Goal: Task Accomplishment & Management: Use online tool/utility

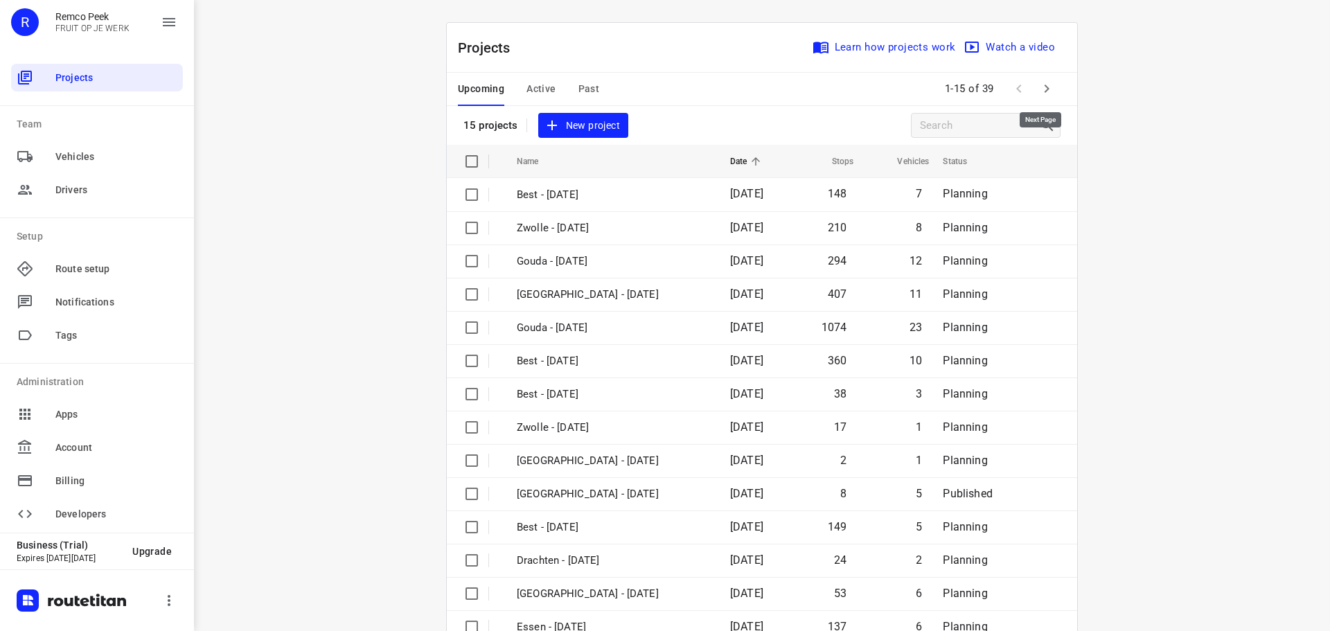
click at [1045, 88] on icon "button" at bounding box center [1047, 89] width 5 height 8
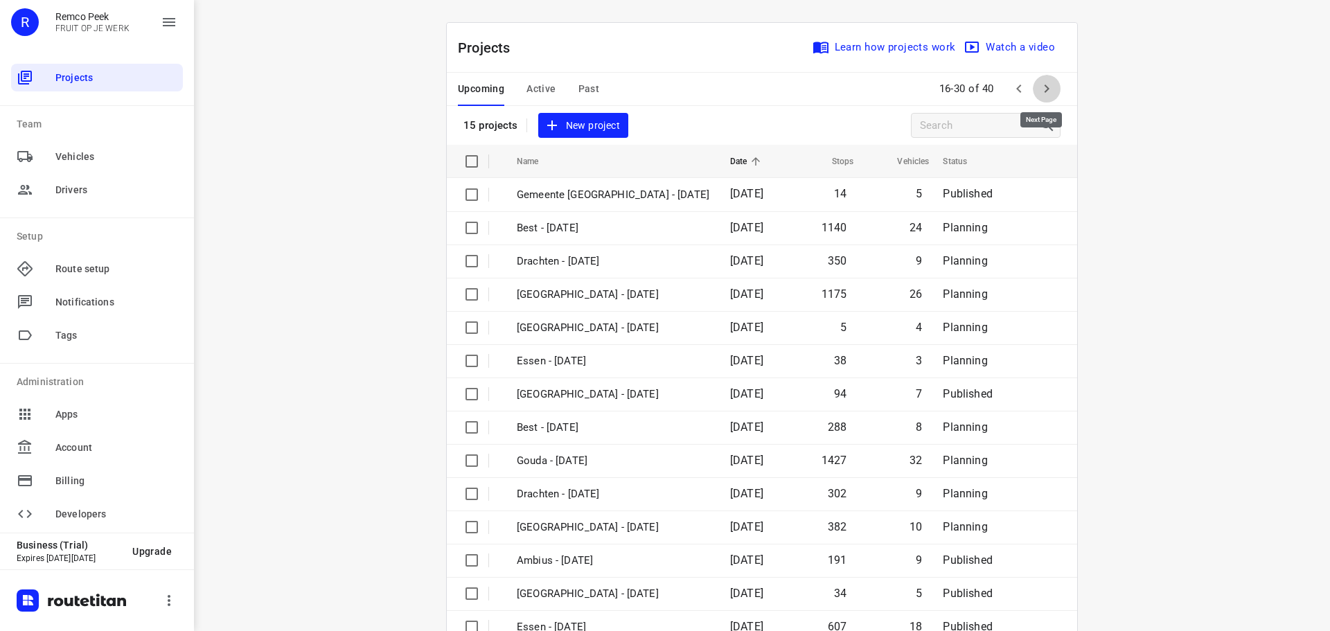
click at [1041, 89] on icon "button" at bounding box center [1047, 88] width 17 height 17
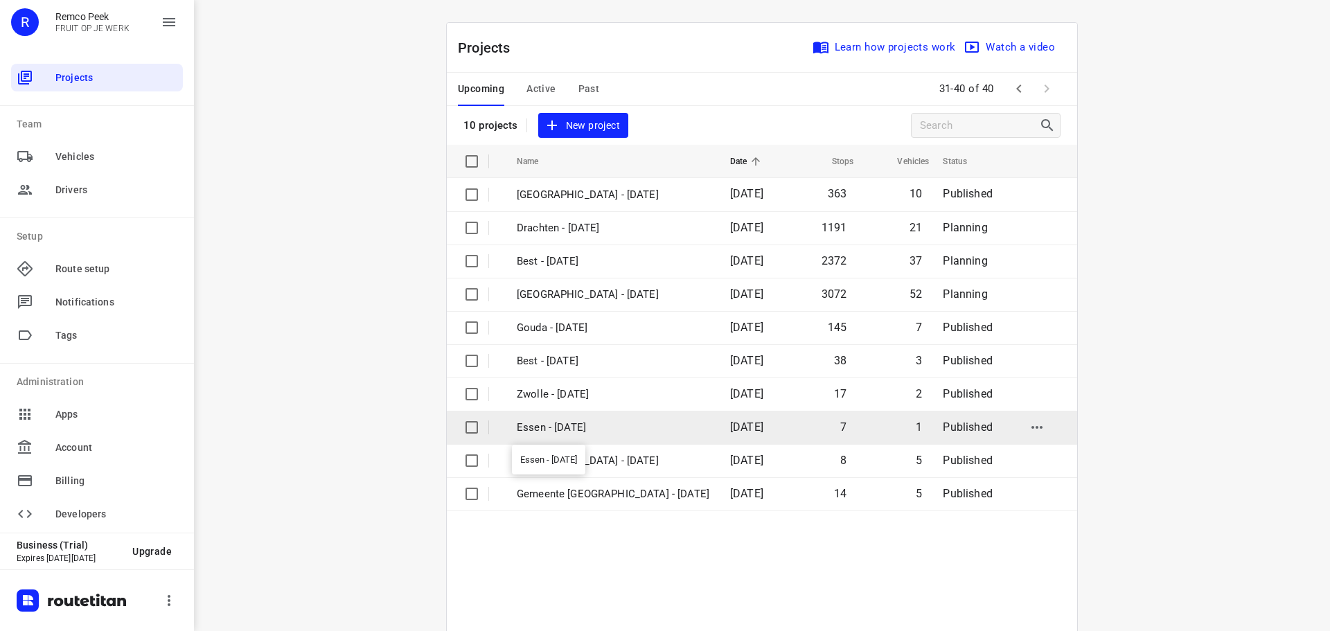
click at [576, 427] on p "Essen - [DATE]" at bounding box center [613, 428] width 193 height 16
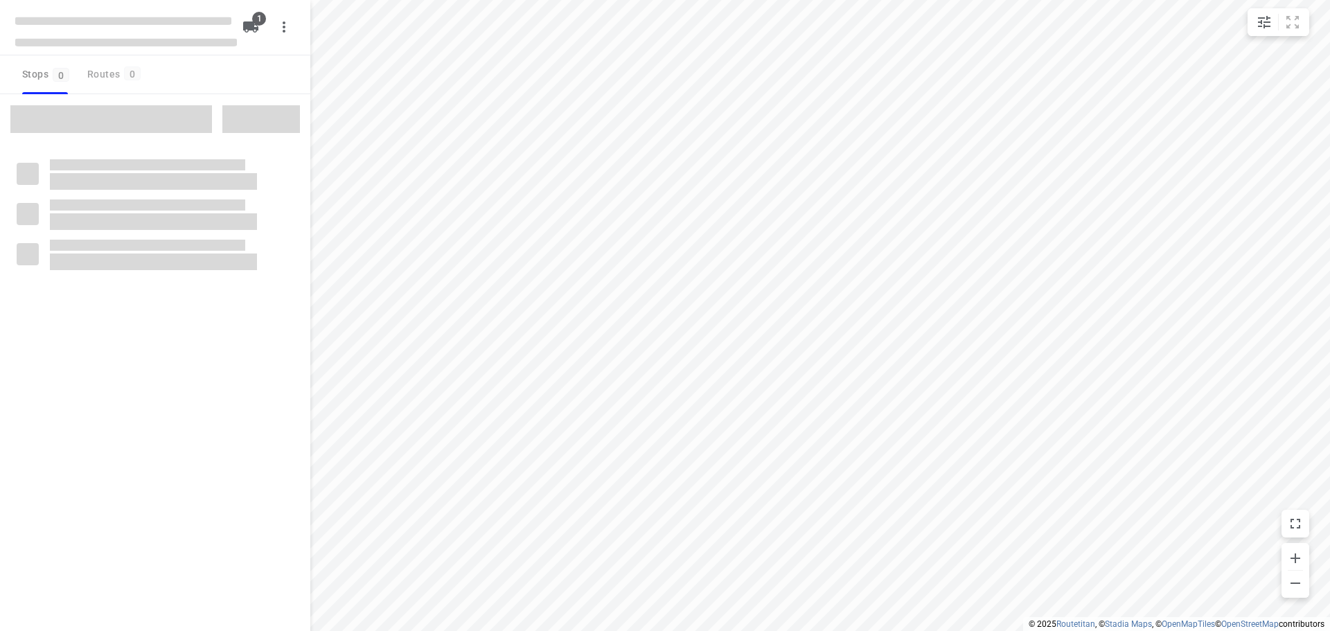
checkbox input "true"
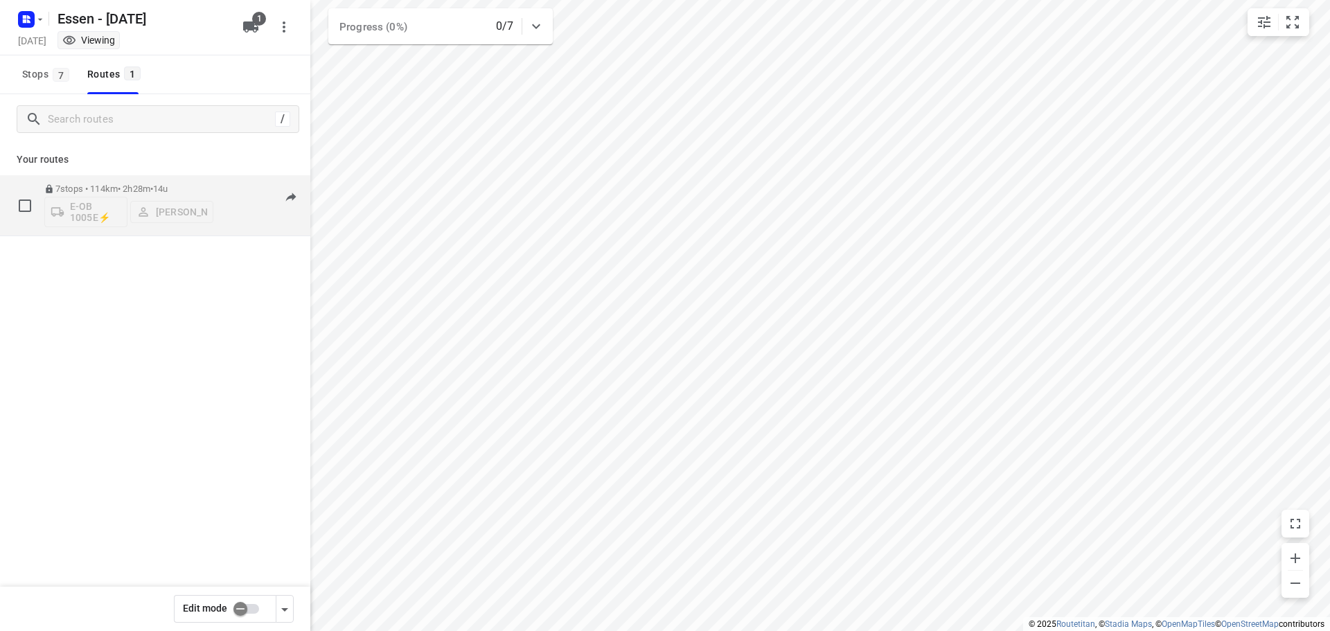
click at [116, 188] on p "7 stops • 114km • 2h28m • [DATE]" at bounding box center [128, 189] width 169 height 10
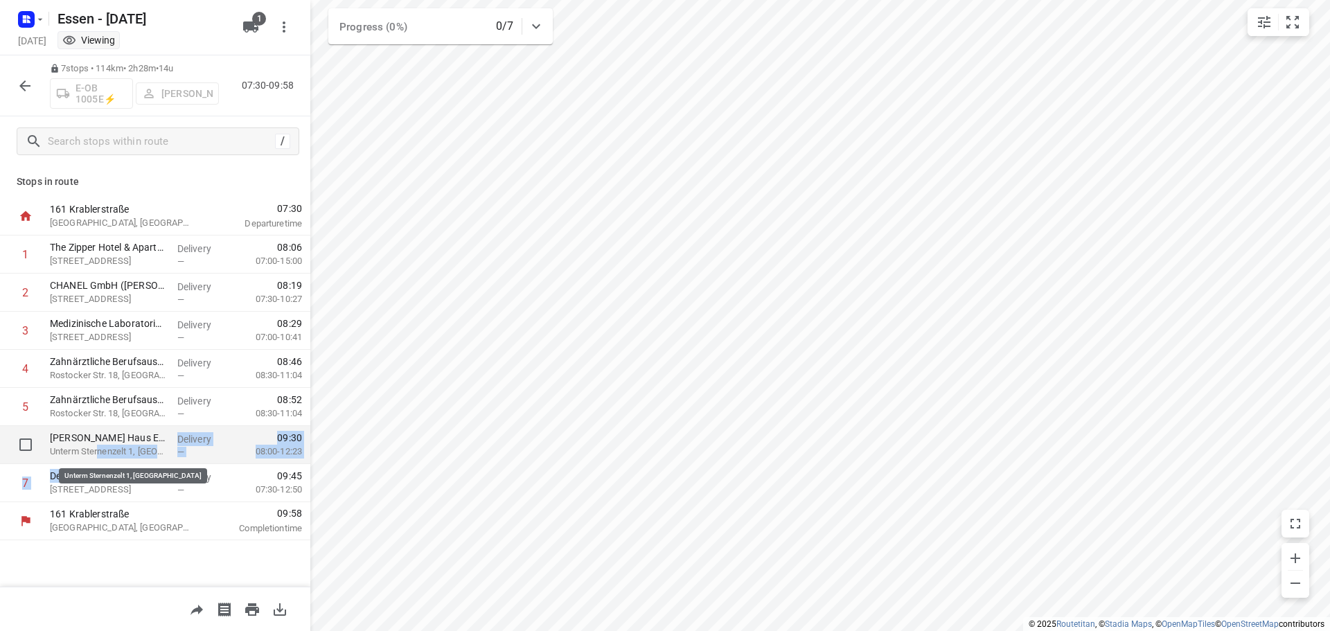
drag, startPoint x: 95, startPoint y: 477, endPoint x: 101, endPoint y: 446, distance: 31.1
click at [101, 446] on div "161 Krablerstraße [GEOGRAPHIC_DATA], [GEOGRAPHIC_DATA] 07:30 Departure time 1 T…" at bounding box center [155, 368] width 310 height 343
click at [20, 86] on icon "button" at bounding box center [24, 85] width 11 height 11
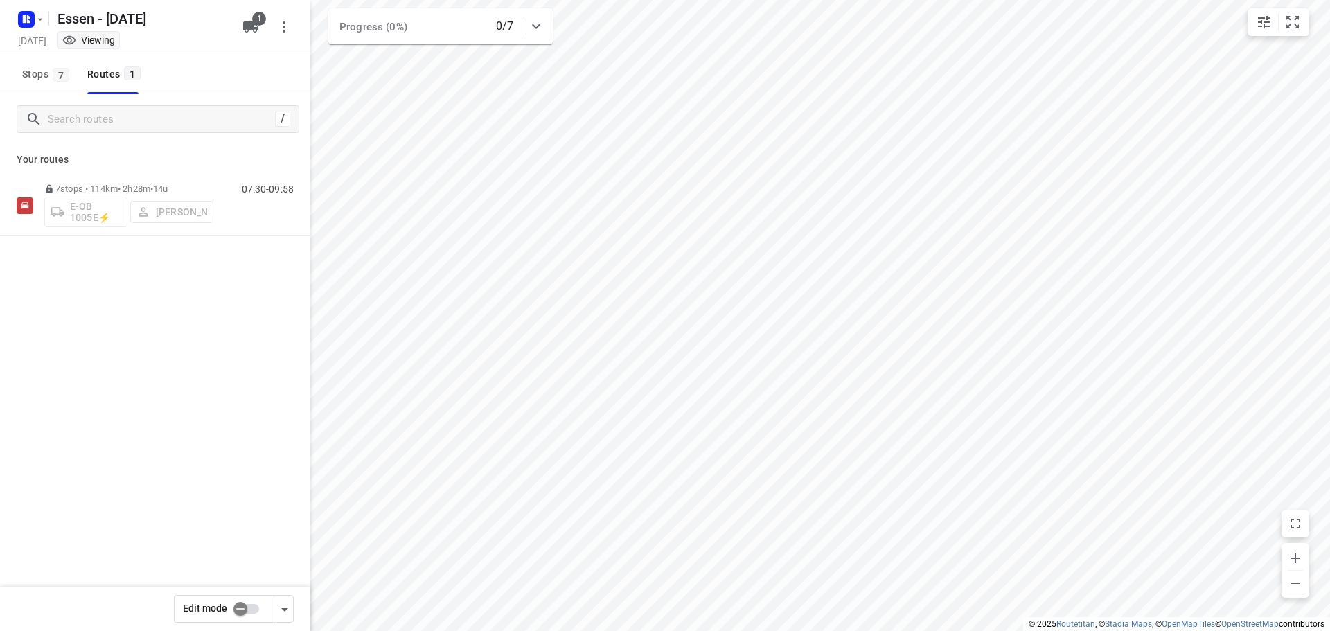
click at [242, 610] on input "checkbox" at bounding box center [240, 609] width 79 height 26
checkbox input "true"
click at [287, 606] on icon "button" at bounding box center [284, 609] width 17 height 17
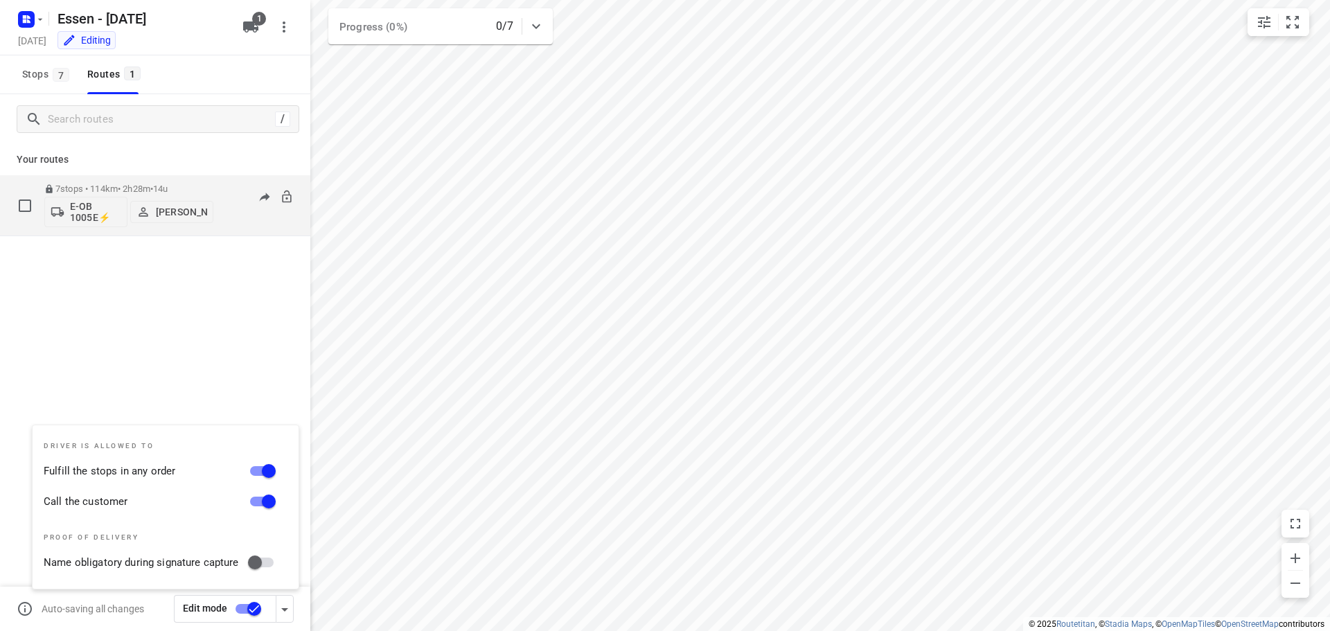
click at [91, 186] on p "7 stops • 114km • 2h28m • [DATE]" at bounding box center [128, 189] width 169 height 10
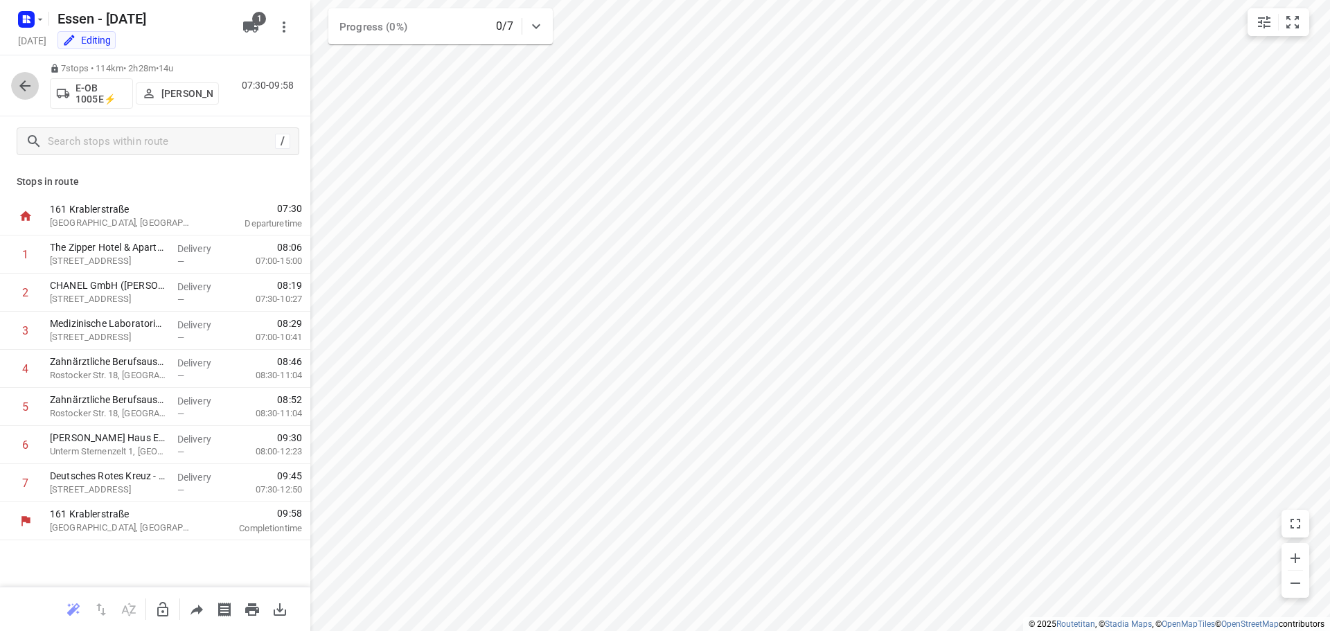
click at [17, 85] on icon "button" at bounding box center [25, 86] width 17 height 17
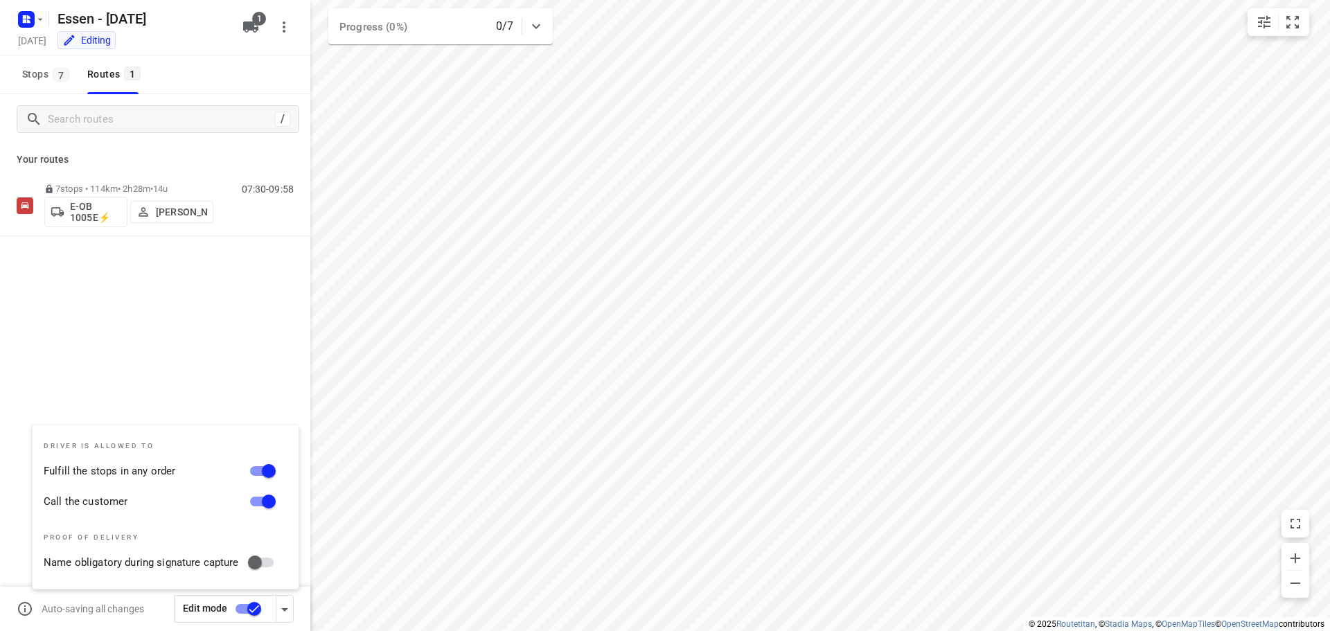
click at [17, 85] on button "Stops 7" at bounding box center [45, 74] width 57 height 39
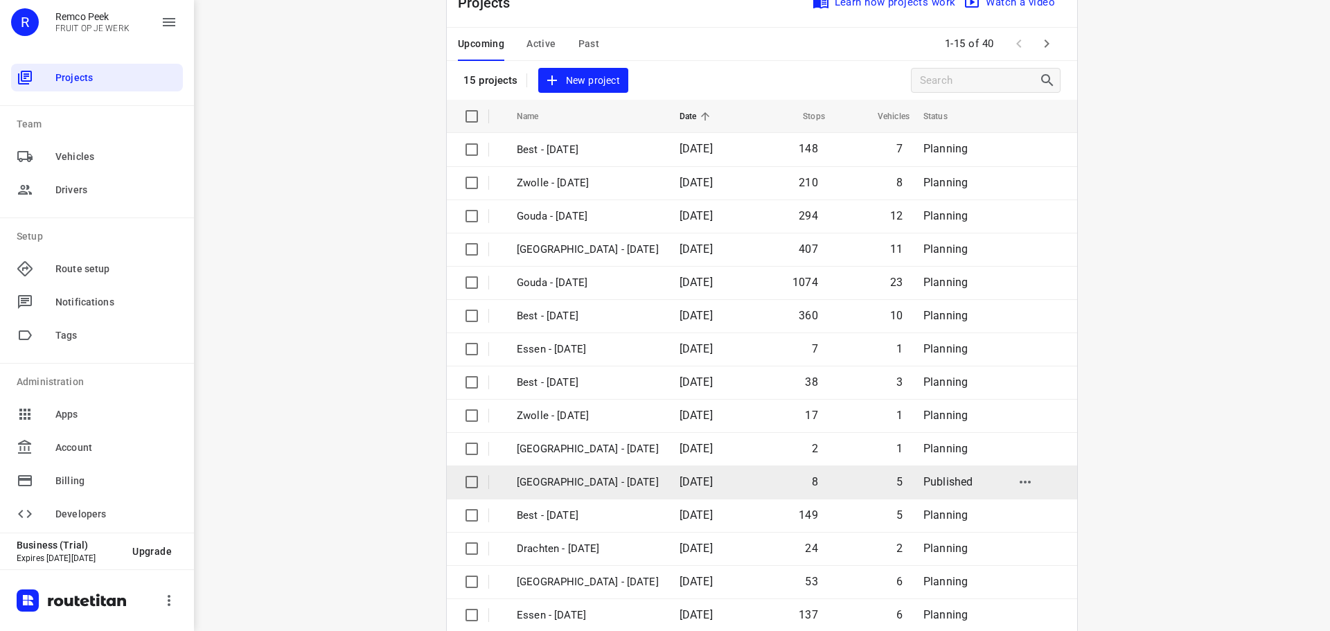
scroll to position [69, 0]
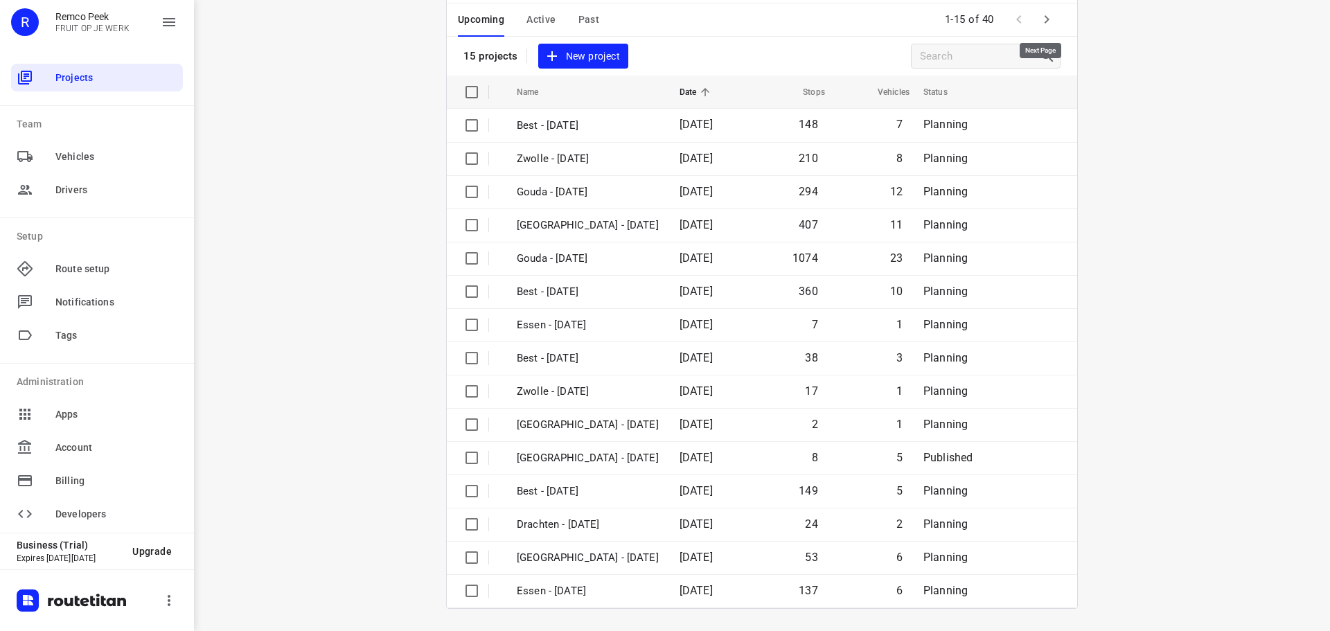
click at [1042, 22] on icon "button" at bounding box center [1047, 19] width 17 height 17
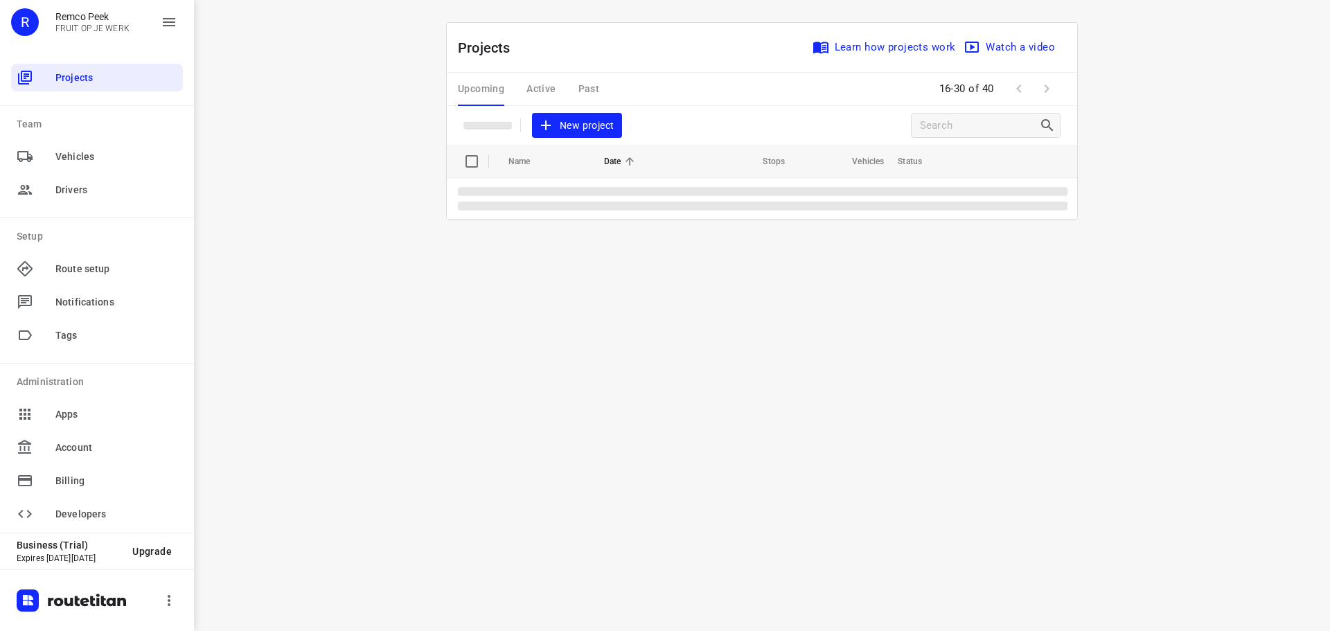
scroll to position [0, 0]
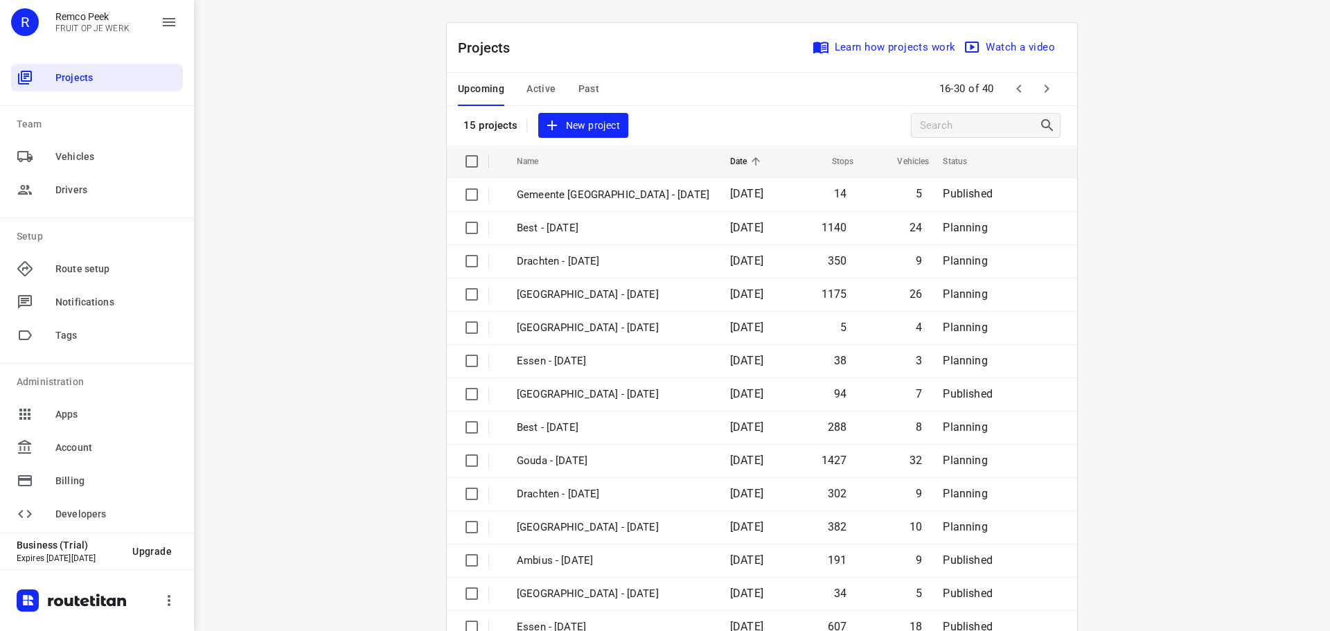
click at [1042, 22] on div "Projects Learn how projects work Watch a video 15 projects New project Name Dat…" at bounding box center [762, 350] width 632 height 656
click at [1043, 85] on icon "button" at bounding box center [1047, 88] width 17 height 17
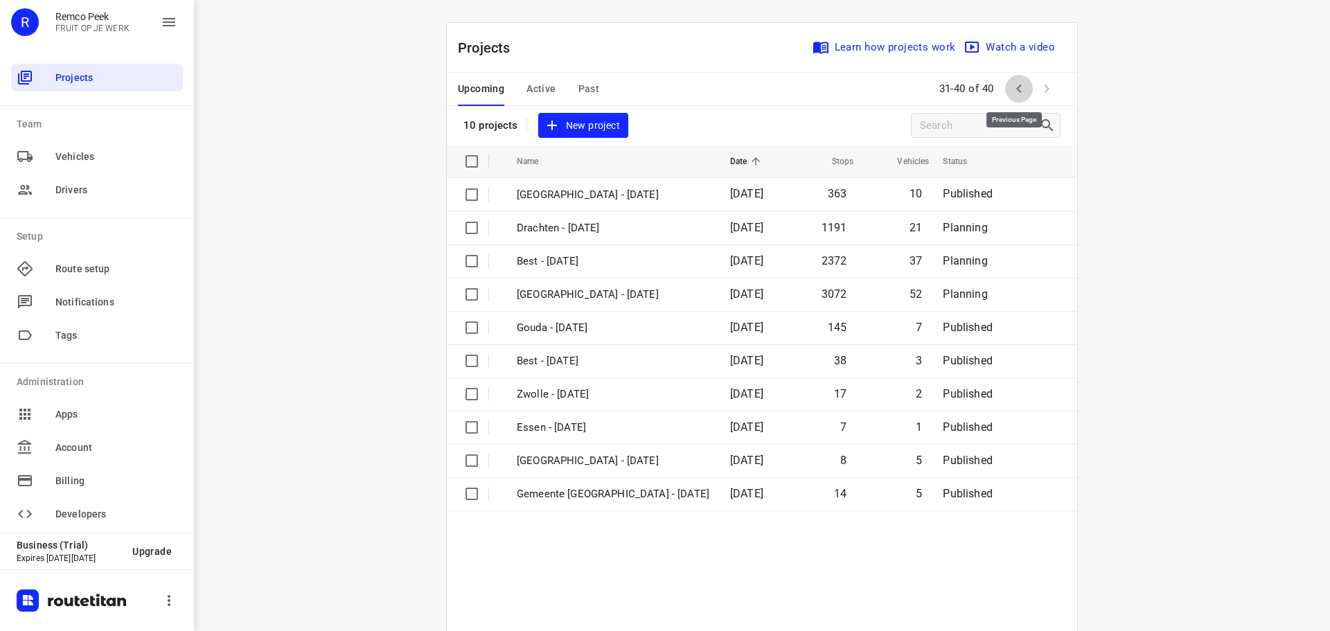
click at [1012, 87] on icon "button" at bounding box center [1019, 88] width 17 height 17
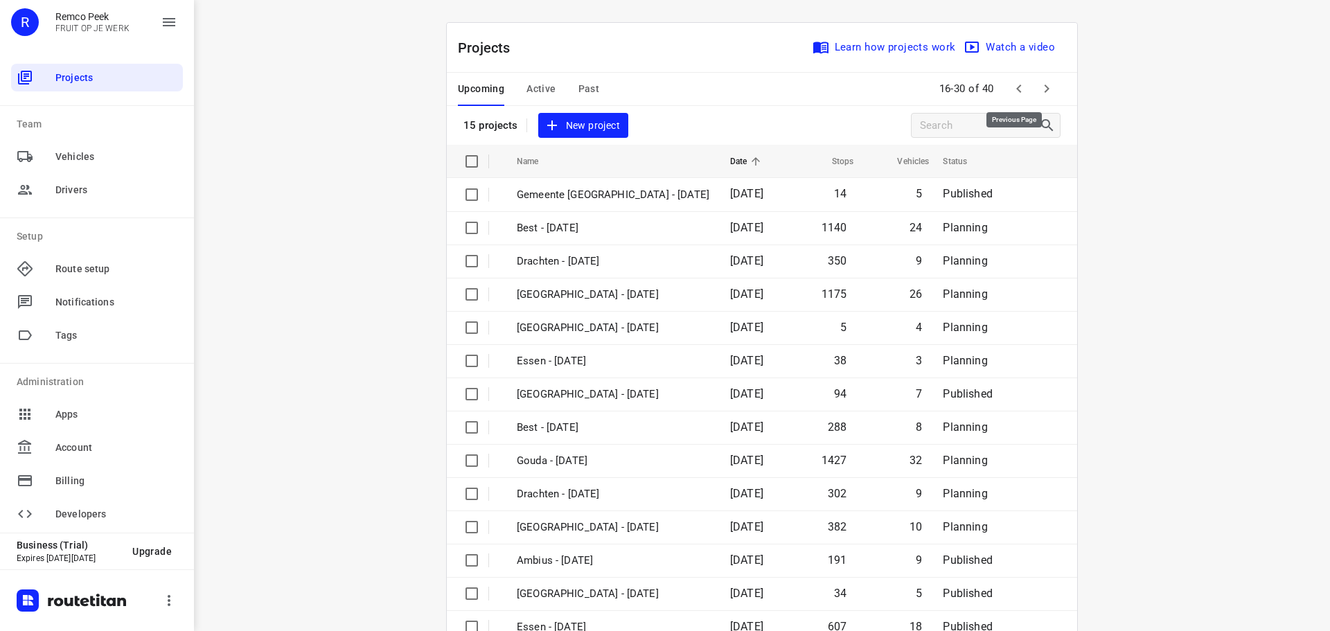
click at [1016, 87] on icon "button" at bounding box center [1018, 89] width 5 height 8
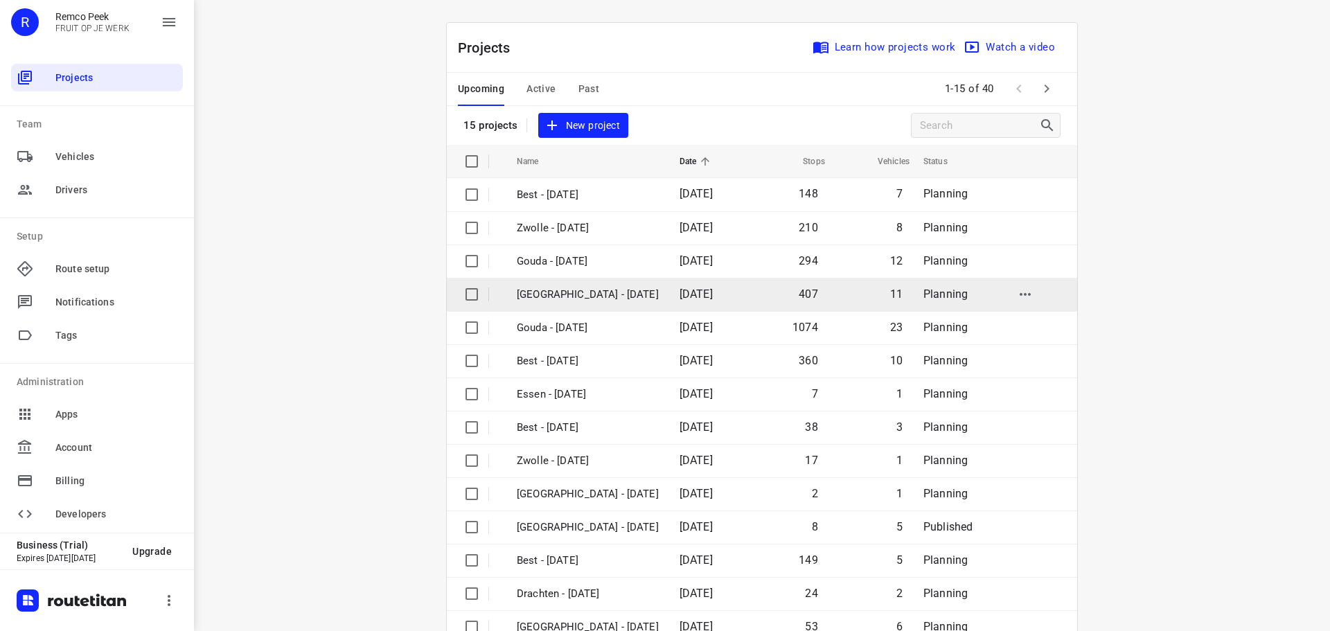
scroll to position [69, 0]
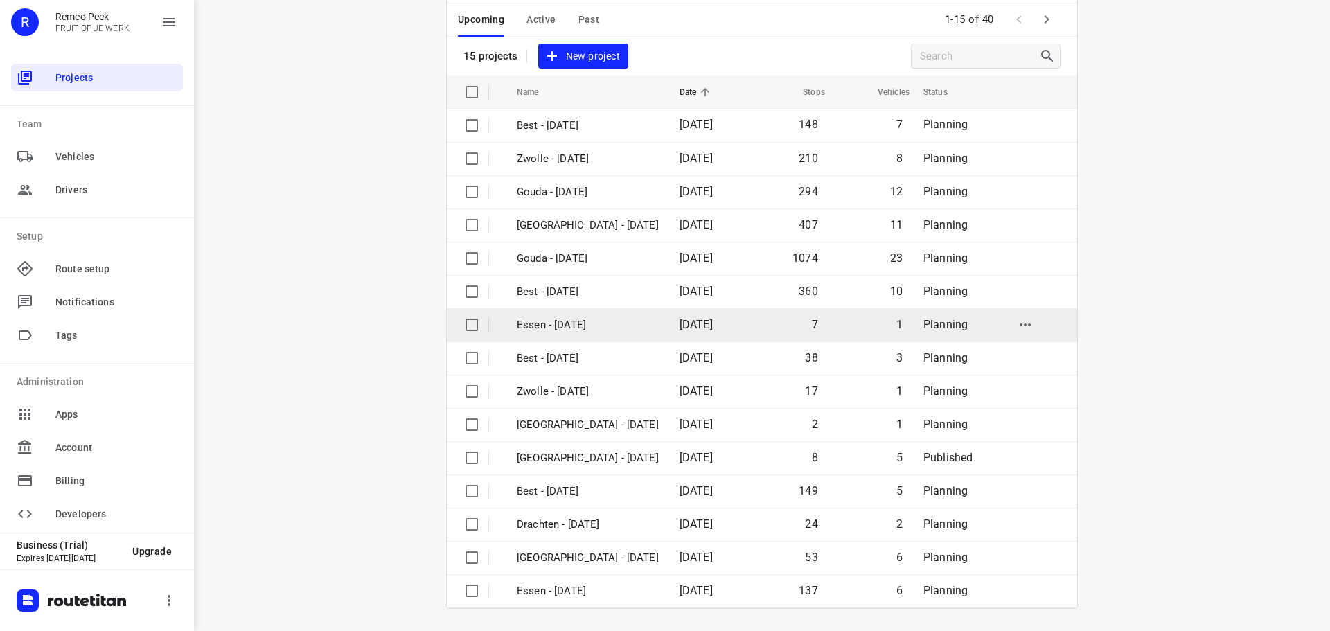
click at [581, 321] on p "Essen - [DATE]" at bounding box center [588, 325] width 142 height 16
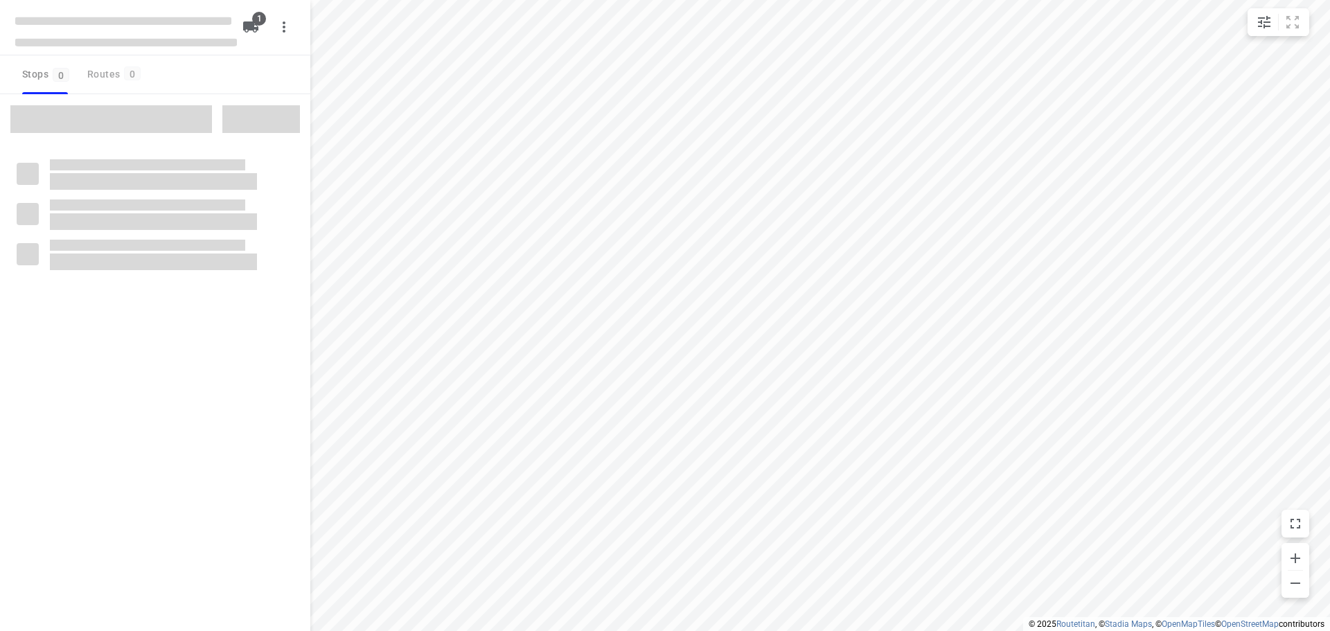
checkbox input "true"
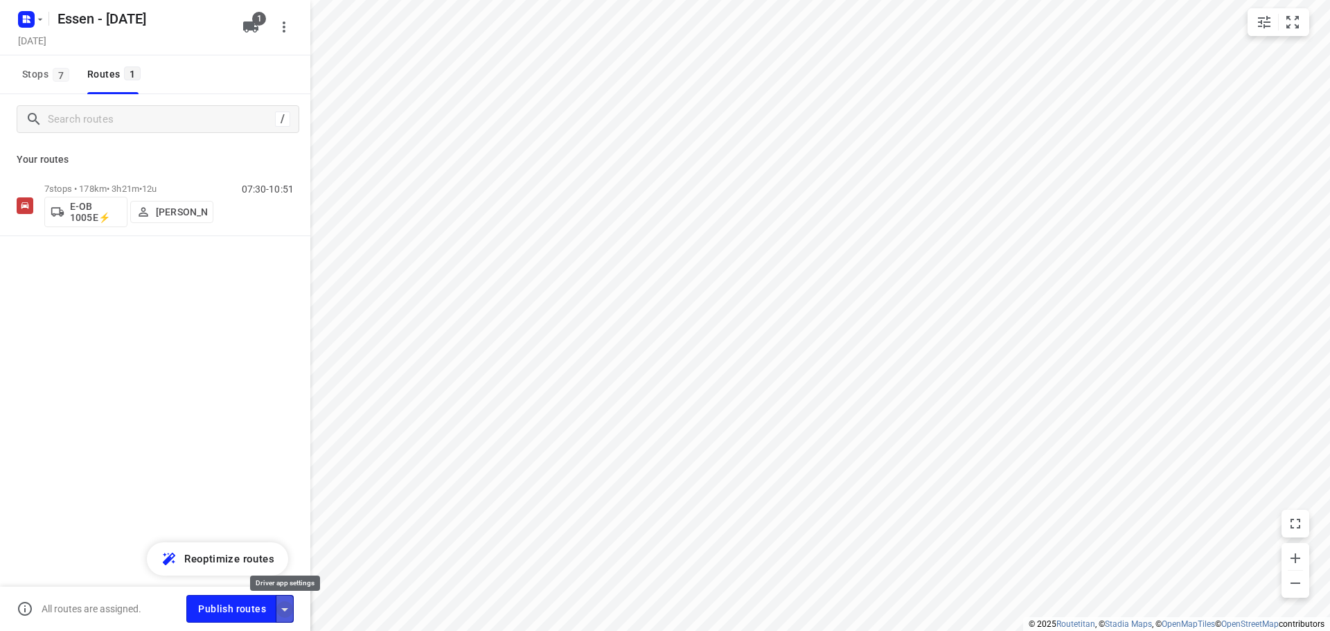
click at [285, 602] on icon "button" at bounding box center [284, 609] width 17 height 17
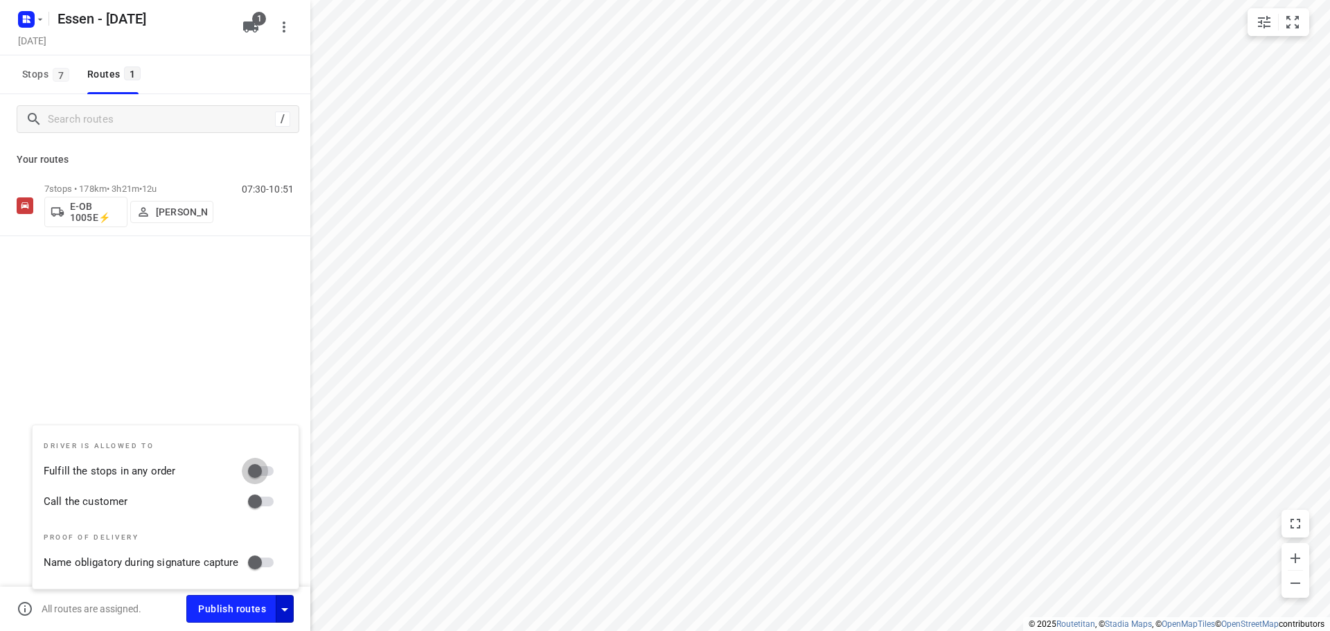
click at [270, 470] on input "Fulfill the stops in any order" at bounding box center [254, 471] width 79 height 26
checkbox input "true"
click at [263, 502] on input "Call the customer" at bounding box center [254, 501] width 79 height 26
checkbox input "true"
click at [141, 362] on div "/ Your routes 7 stops • 178km • 3h21m • [DATE] E-OB 1005E⚡ [PERSON_NAME] 07:30-…" at bounding box center [155, 382] width 310 height 576
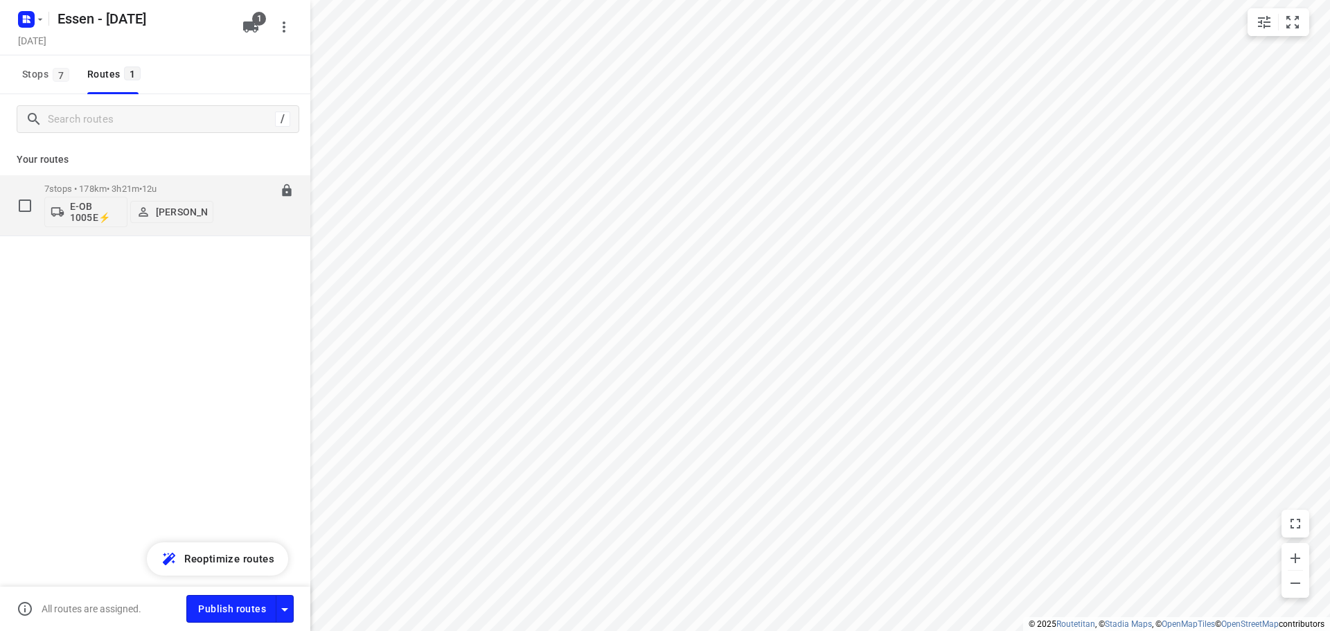
click at [127, 190] on p "7 stops • 178km • 3h21m • [DATE]" at bounding box center [128, 189] width 169 height 10
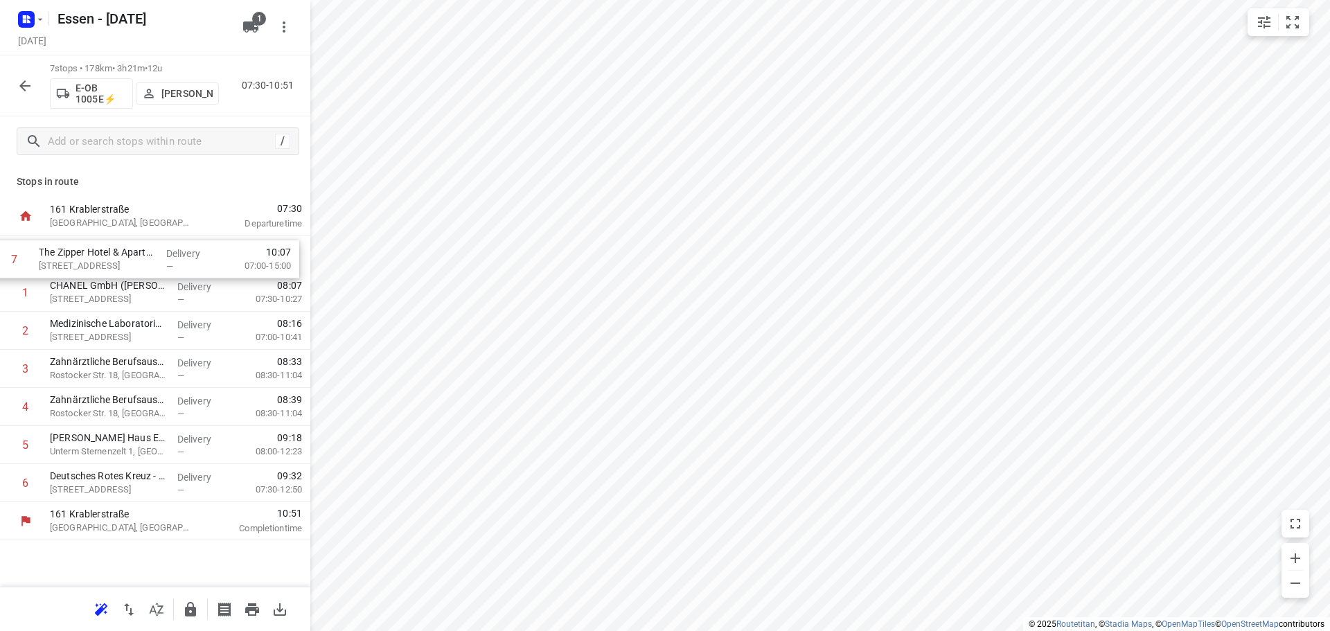
drag, startPoint x: 117, startPoint y: 487, endPoint x: 107, endPoint y: 254, distance: 233.0
click at [107, 254] on div "1 CHANEL GmbH ([PERSON_NAME]) [STREET_ADDRESS] Delivery — 08:07 07:30-10:27 2 M…" at bounding box center [155, 369] width 310 height 267
click at [194, 610] on icon "button" at bounding box center [190, 609] width 11 height 15
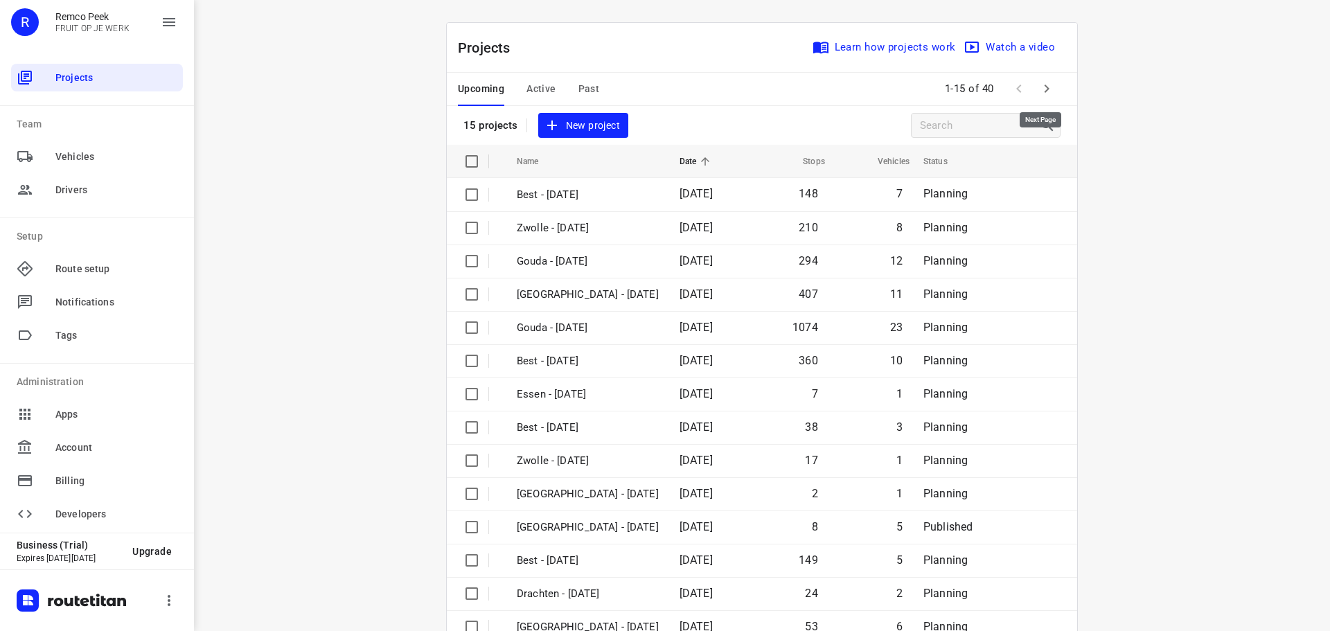
click at [1041, 83] on icon "button" at bounding box center [1047, 88] width 17 height 17
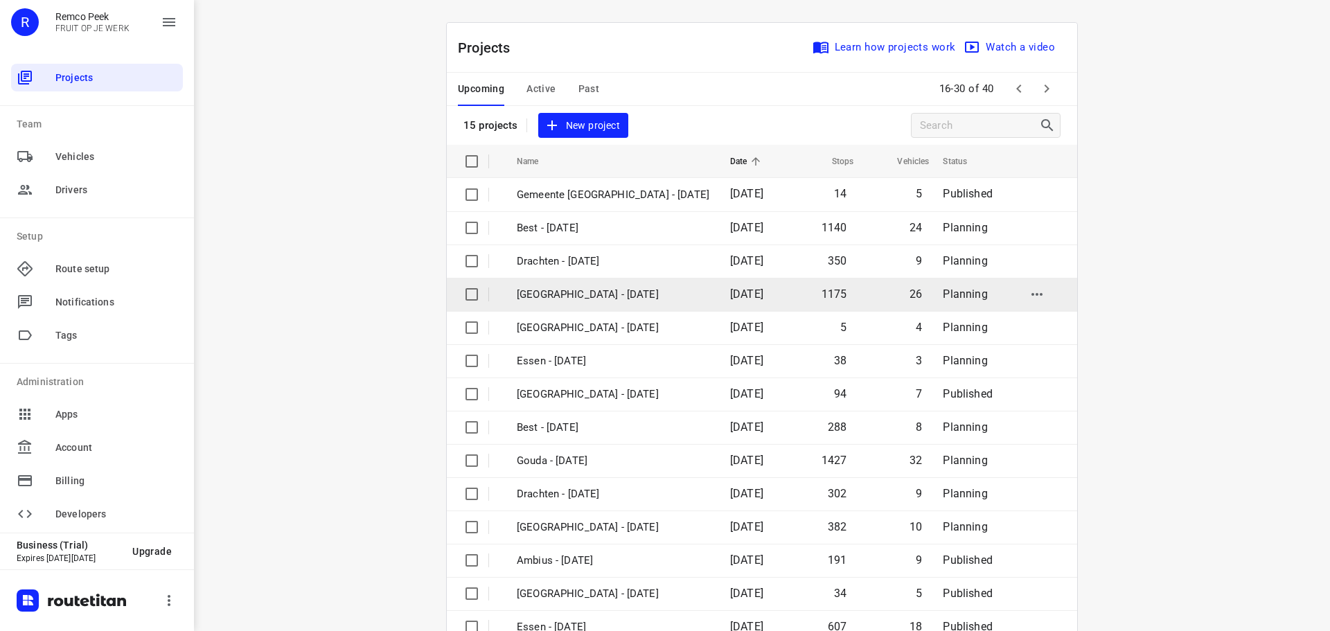
scroll to position [69, 0]
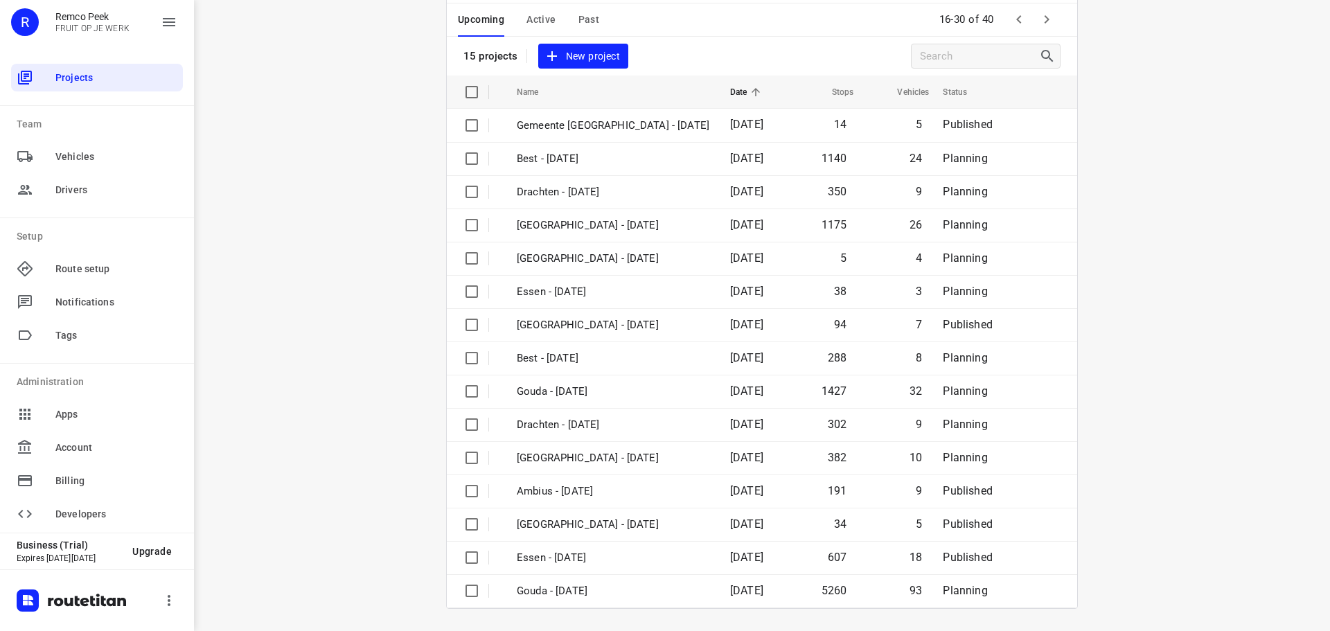
click at [1045, 19] on icon "button" at bounding box center [1047, 19] width 5 height 8
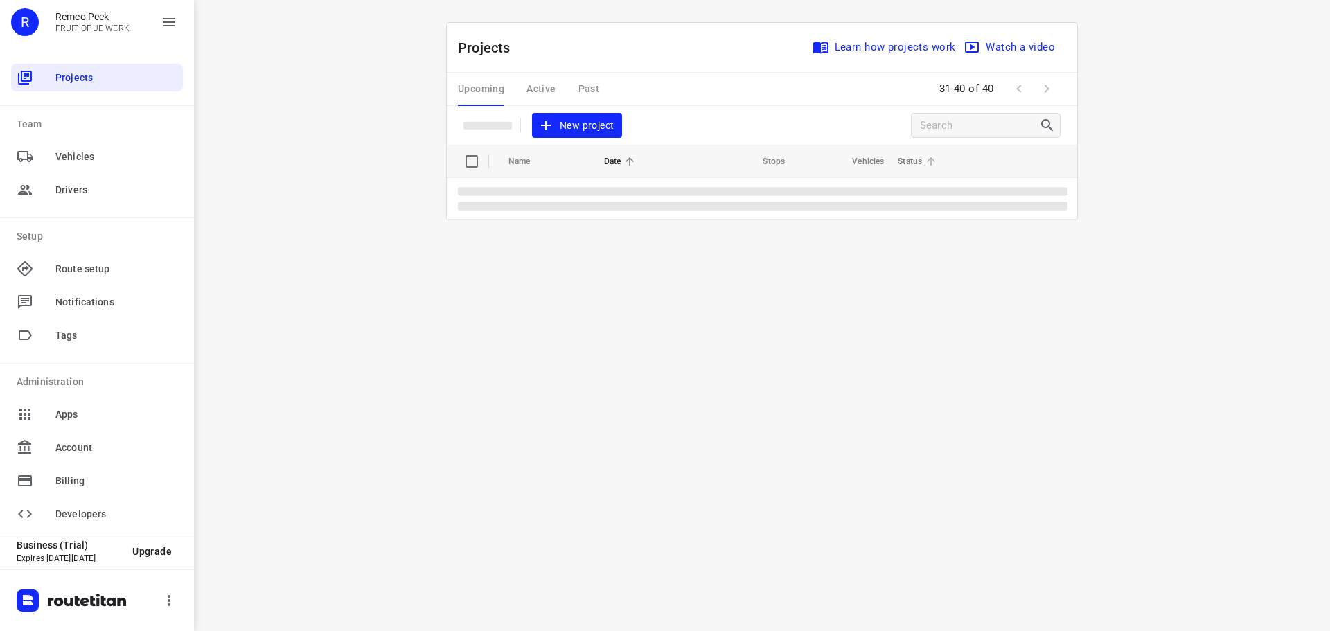
scroll to position [0, 0]
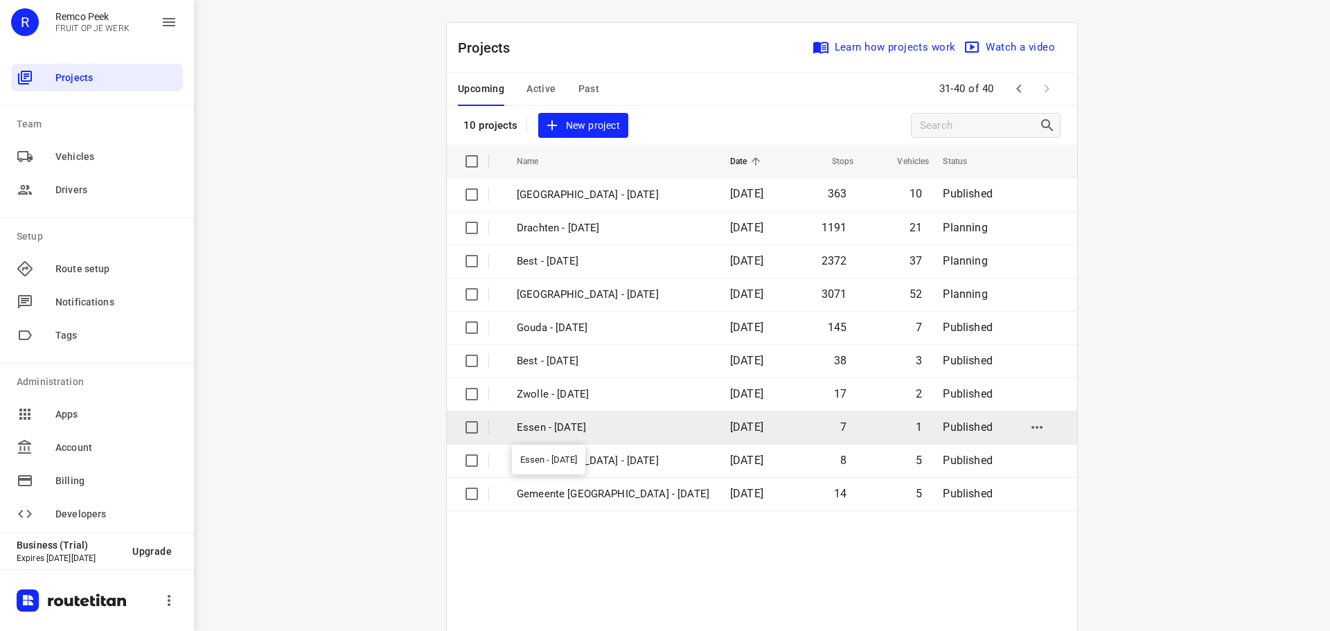
click at [585, 428] on p "Essen - [DATE]" at bounding box center [613, 428] width 193 height 16
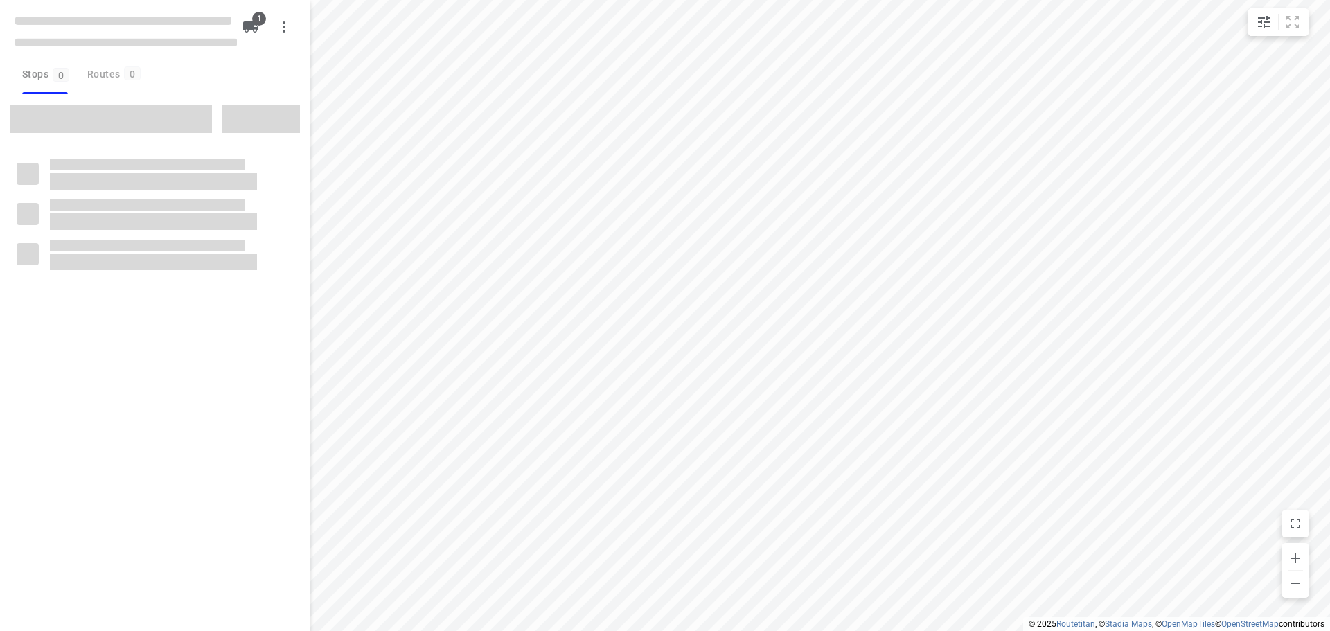
checkbox input "true"
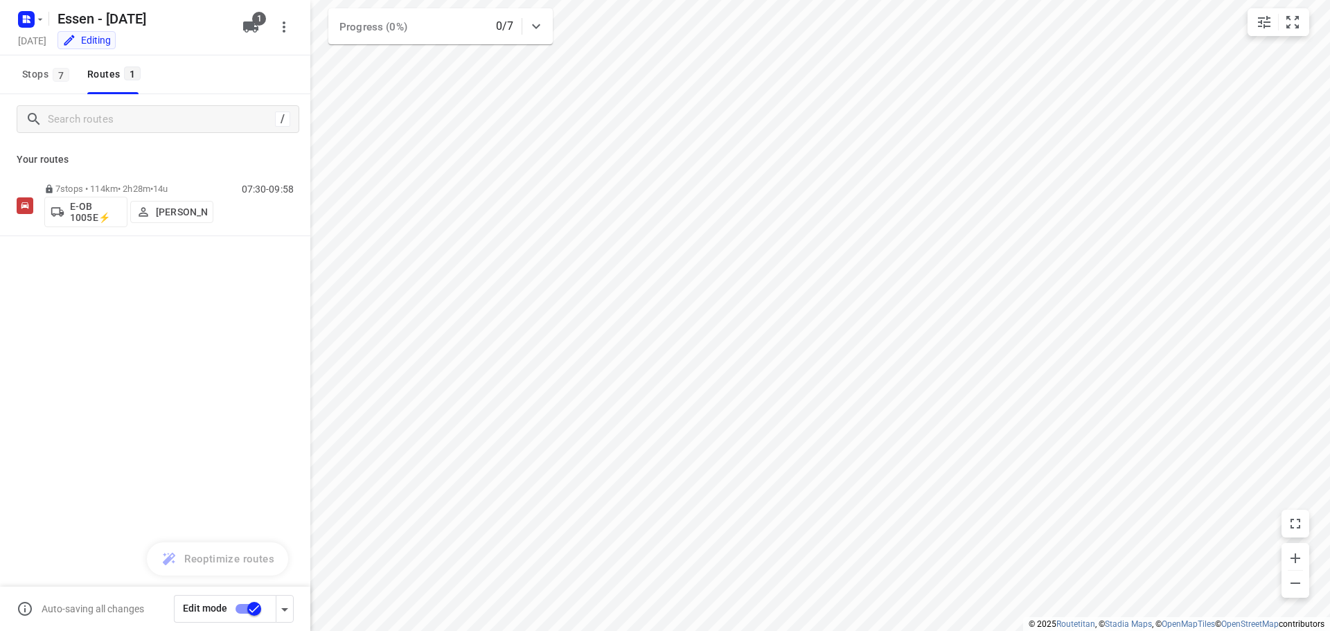
click at [237, 609] on input "checkbox" at bounding box center [254, 609] width 79 height 26
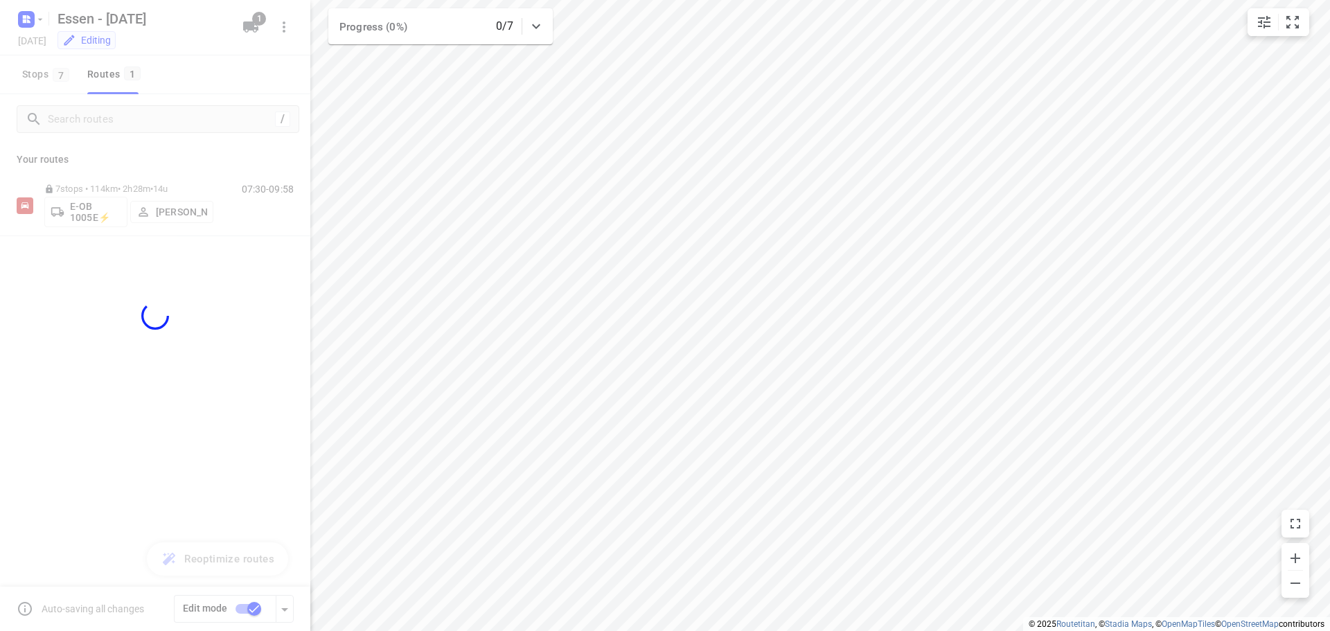
checkbox input "false"
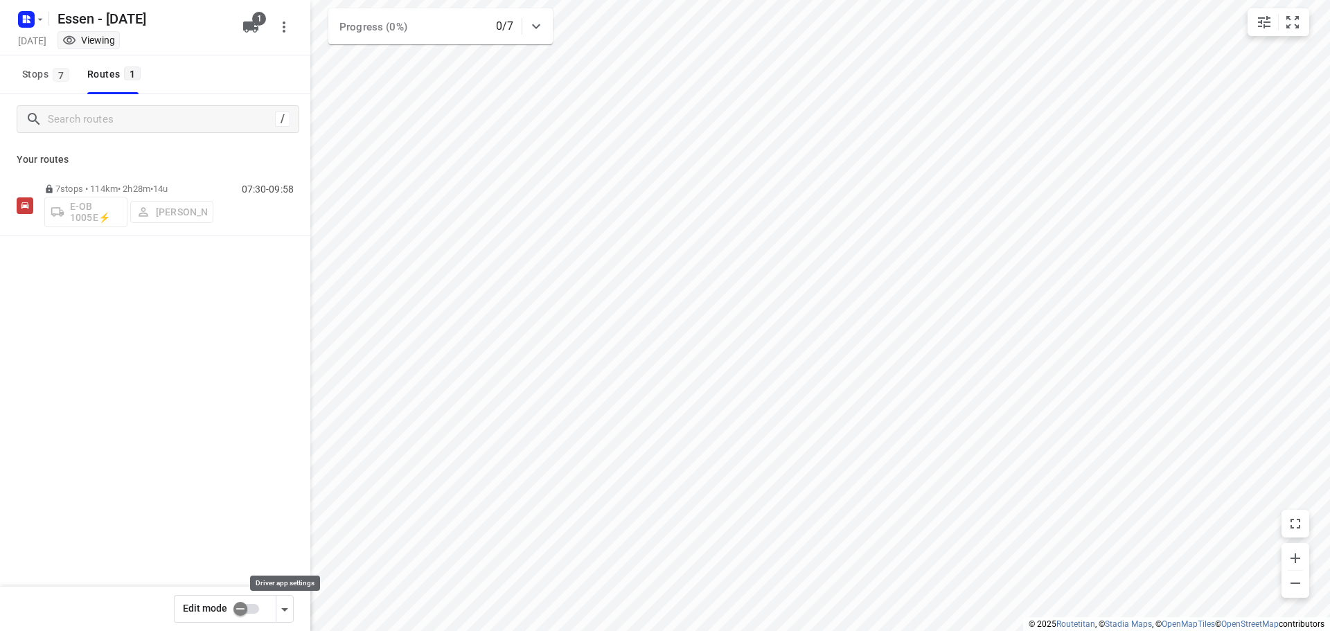
click at [285, 608] on icon "button" at bounding box center [284, 609] width 17 height 17
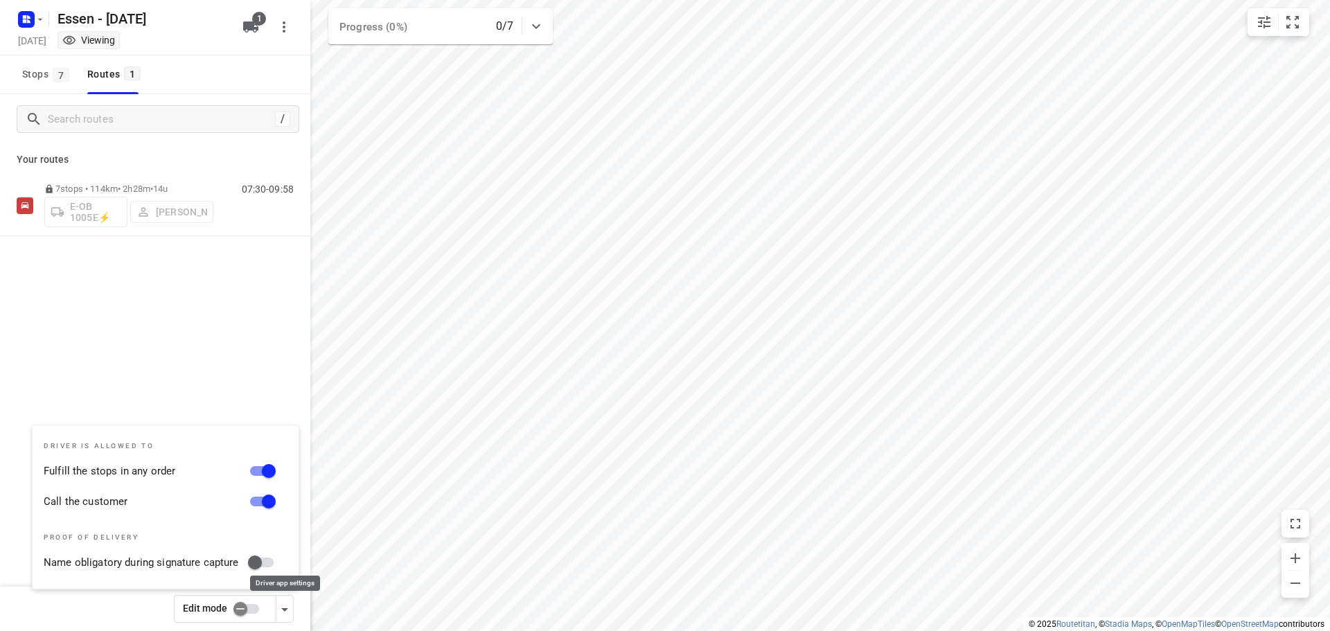
click at [285, 608] on icon "button" at bounding box center [284, 609] width 17 height 17
